Goal: Task Accomplishment & Management: Manage account settings

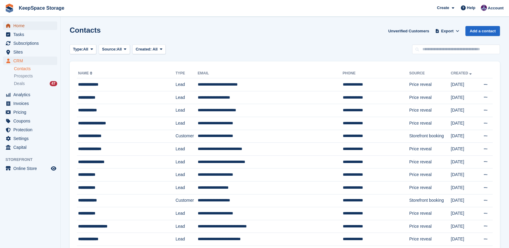
click at [27, 27] on span "Home" at bounding box center [31, 26] width 36 height 8
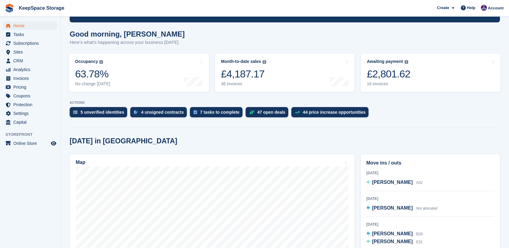
scroll to position [46, 0]
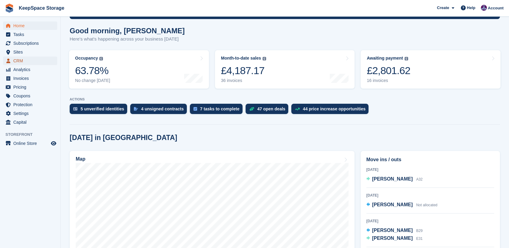
click at [25, 60] on span "CRM" at bounding box center [31, 61] width 36 height 8
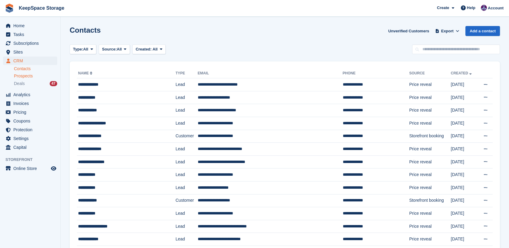
click at [27, 75] on span "Prospects" at bounding box center [23, 76] width 19 height 6
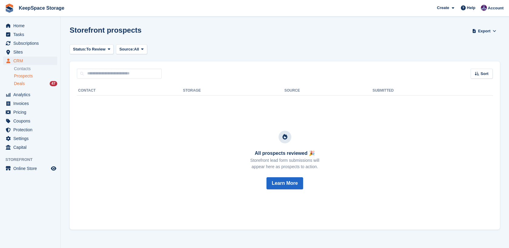
click at [26, 84] on div "Deals 47" at bounding box center [35, 84] width 43 height 6
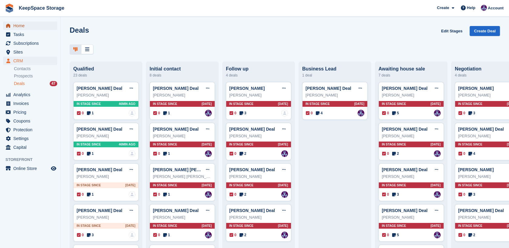
click at [25, 30] on span "Home" at bounding box center [31, 26] width 36 height 8
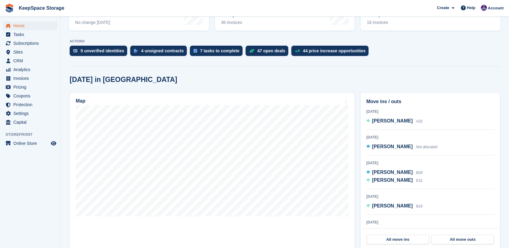
scroll to position [114, 0]
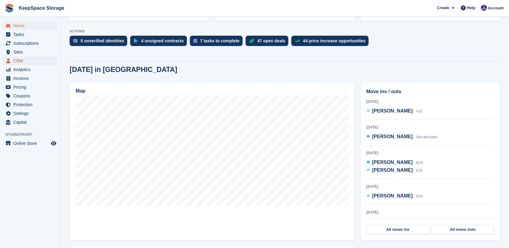
click at [26, 62] on span "CRM" at bounding box center [31, 61] width 36 height 8
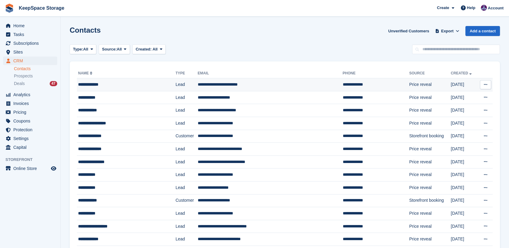
click at [95, 88] on div "**********" at bounding box center [118, 84] width 81 height 6
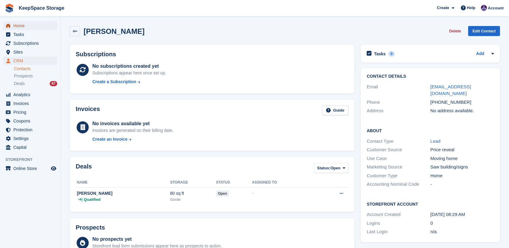
click at [21, 28] on span "Home" at bounding box center [31, 26] width 36 height 8
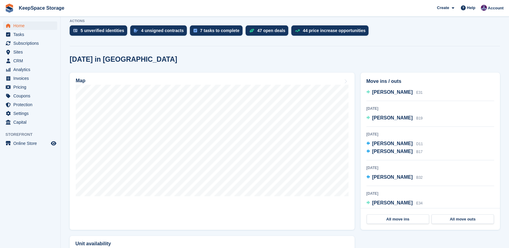
scroll to position [68, 0]
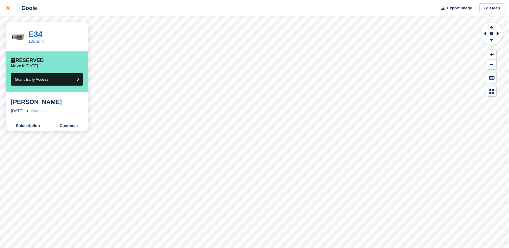
click at [8, 10] on div at bounding box center [11, 8] width 10 height 7
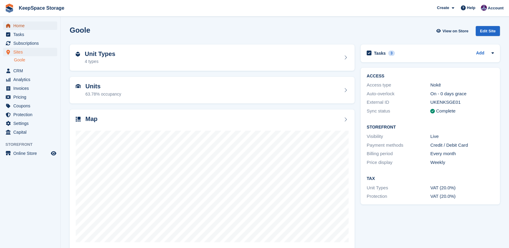
click at [33, 29] on span "Home" at bounding box center [31, 26] width 36 height 8
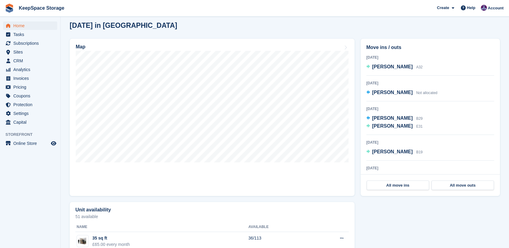
scroll to position [158, 0]
click at [387, 127] on span "[PERSON_NAME]" at bounding box center [392, 126] width 41 height 5
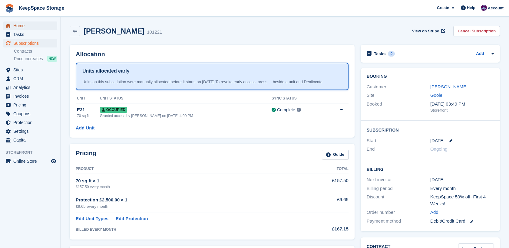
click at [21, 27] on span "Home" at bounding box center [31, 26] width 36 height 8
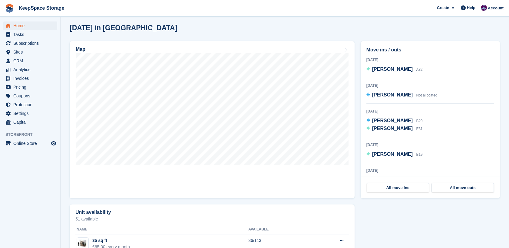
scroll to position [166, 0]
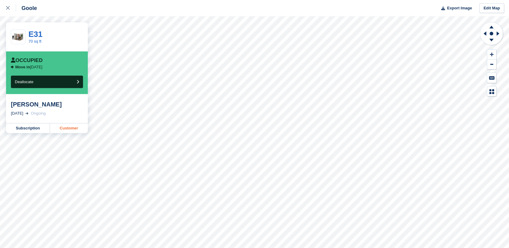
click at [68, 128] on link "Customer" at bounding box center [69, 129] width 38 height 10
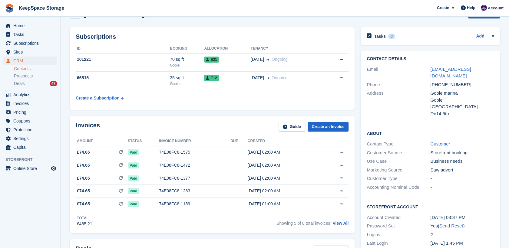
scroll to position [18, 0]
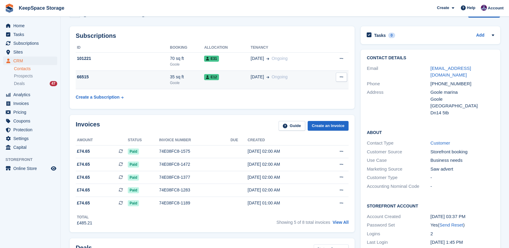
click at [341, 76] on icon at bounding box center [341, 77] width 3 height 4
click at [321, 93] on div "Cancel subscription" at bounding box center [318, 88] width 58 height 13
click at [315, 91] on p "Cancel subscription" at bounding box center [318, 89] width 53 height 8
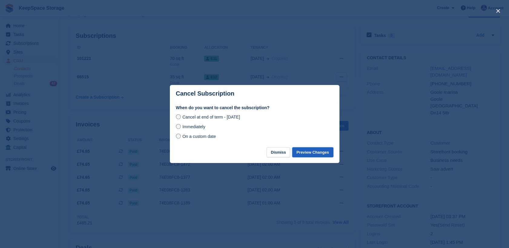
click at [312, 151] on button "Preview Changes" at bounding box center [312, 153] width 41 height 10
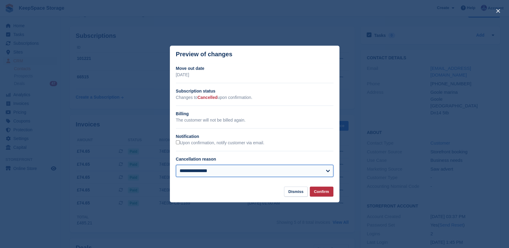
click at [250, 176] on select "**********" at bounding box center [255, 171] width 158 height 12
select select "**********"
click at [176, 166] on select "**********" at bounding box center [255, 171] width 158 height 12
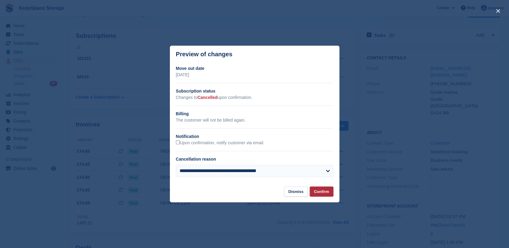
click at [324, 191] on button "Confirm" at bounding box center [322, 192] width 24 height 10
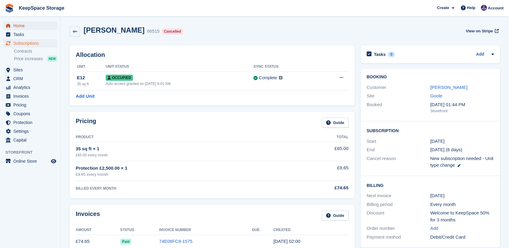
click at [36, 25] on span "Home" at bounding box center [31, 26] width 36 height 8
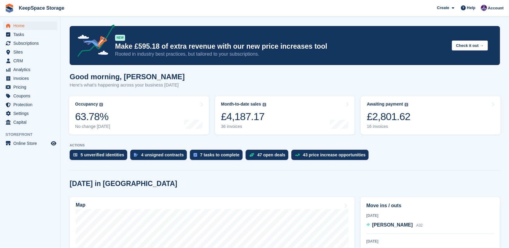
click at [130, 67] on section "NEW Make £595.18 of extra revenue with our new price increases tool Rooted in i…" at bounding box center [285, 240] width 449 height 481
